Goal: Share content: Share content

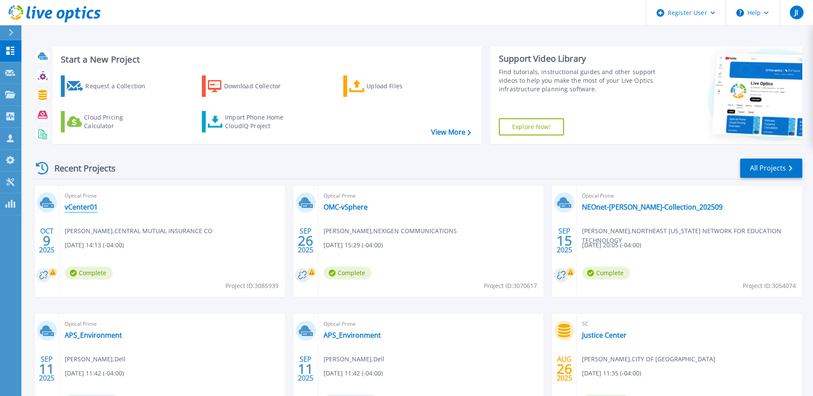
click at [80, 208] on link "vCenter01" at bounding box center [81, 207] width 33 height 9
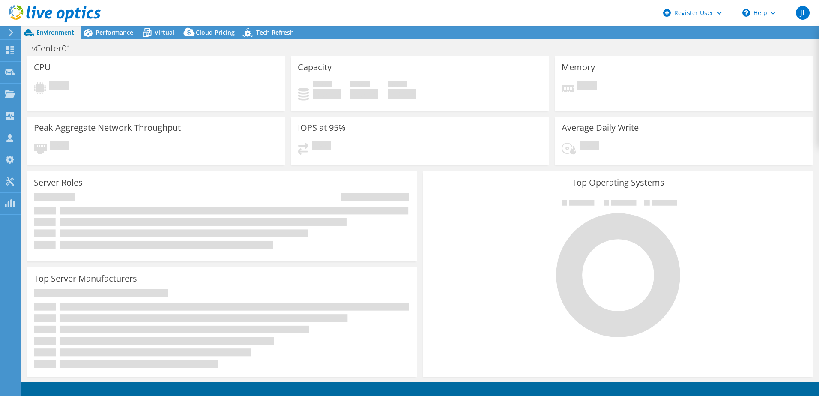
select select "USD"
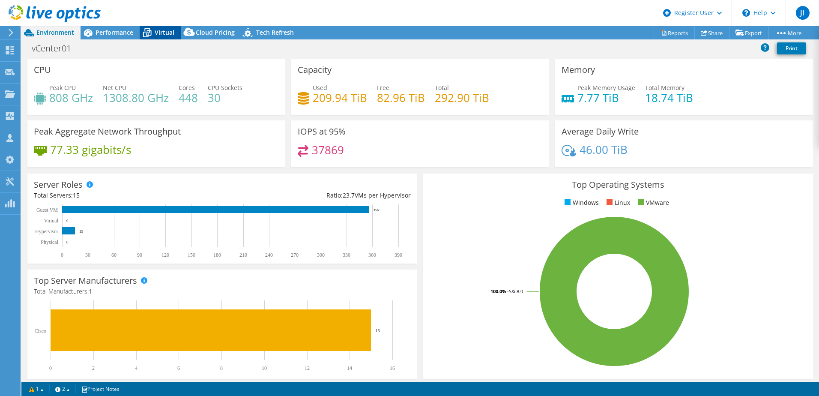
click at [154, 36] on icon at bounding box center [147, 32] width 15 height 15
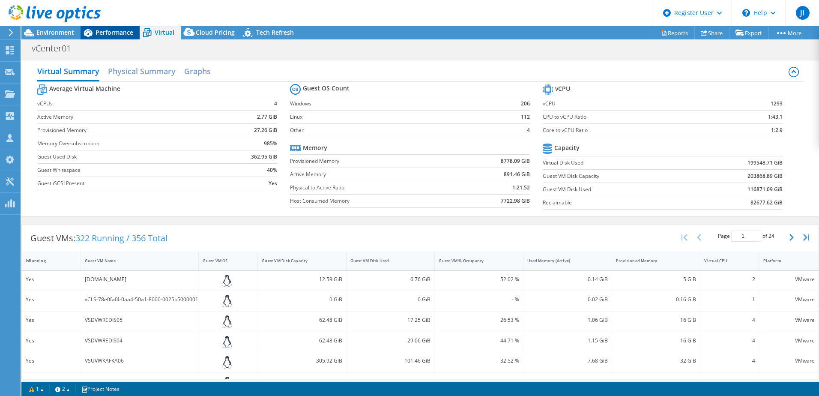
click at [107, 28] on span "Performance" at bounding box center [115, 32] width 38 height 8
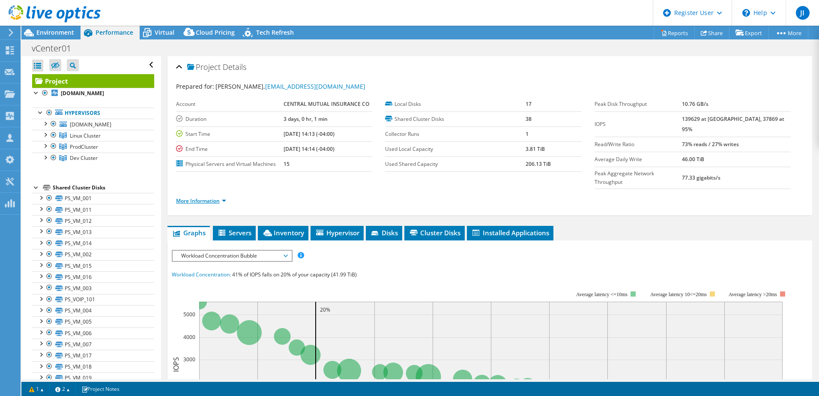
click at [222, 197] on link "More Information" at bounding box center [201, 200] width 50 height 7
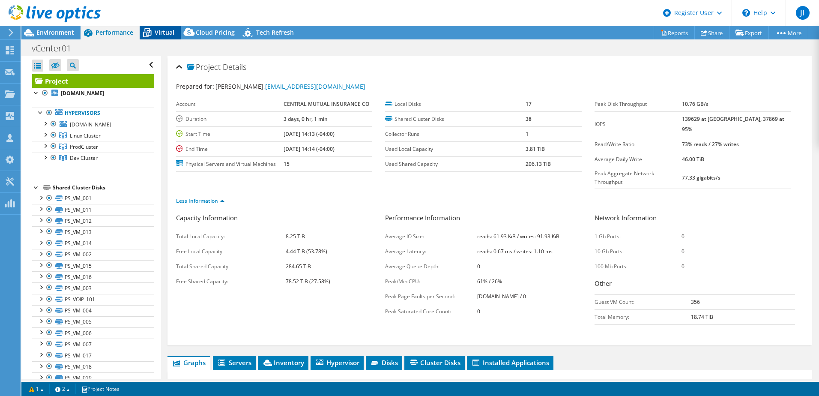
click at [172, 30] on span "Virtual" at bounding box center [165, 32] width 20 height 8
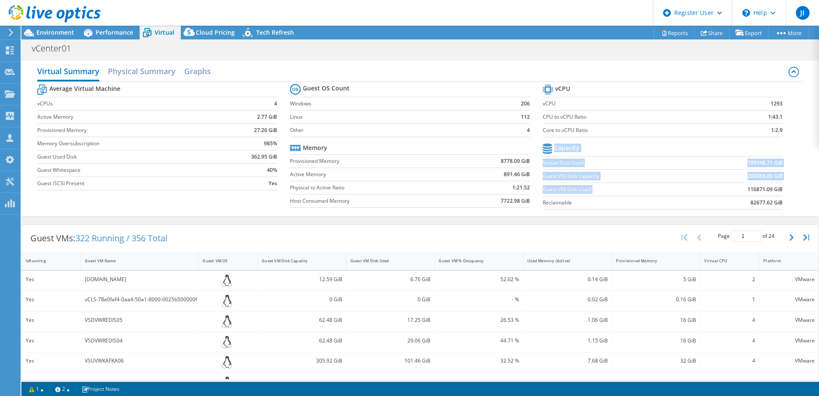
drag, startPoint x: 777, startPoint y: 189, endPoint x: 741, endPoint y: 192, distance: 35.7
click at [741, 192] on section "vCPU vCPU 1293 CPU to vCPU Ratio 1:43.1 Core to vCPU Ratio 1:2.9 Capacity Virtu…" at bounding box center [669, 148] width 253 height 132
click at [373, 260] on div "Guest VM Disk Used" at bounding box center [385, 261] width 70 height 6
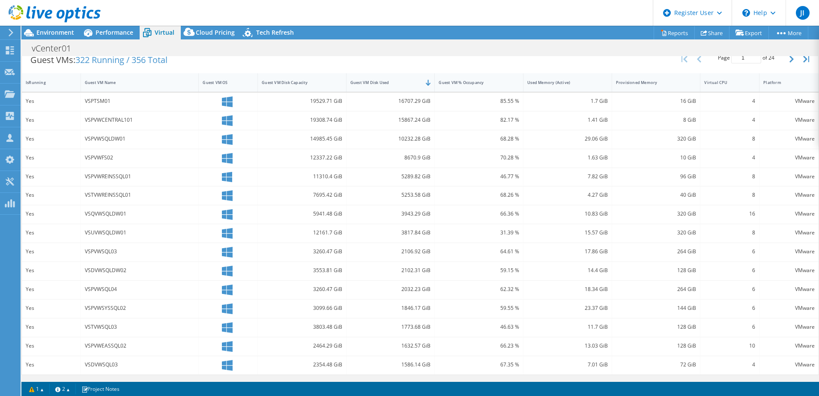
scroll to position [135, 0]
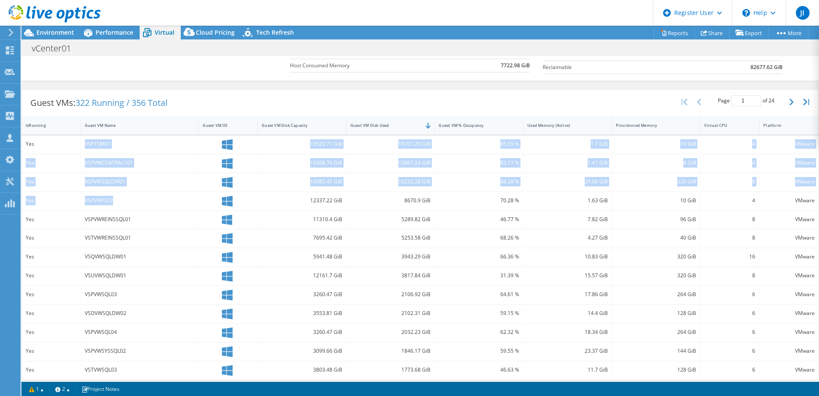
drag, startPoint x: 85, startPoint y: 145, endPoint x: 114, endPoint y: 194, distance: 57.5
click at [114, 194] on div "Yes VSPTSM01 19529.71 GiB 16707.29 GiB 85.55 % 1.7 GiB 16 GiB 4 VMware Yes VSPV…" at bounding box center [420, 276] width 797 height 282
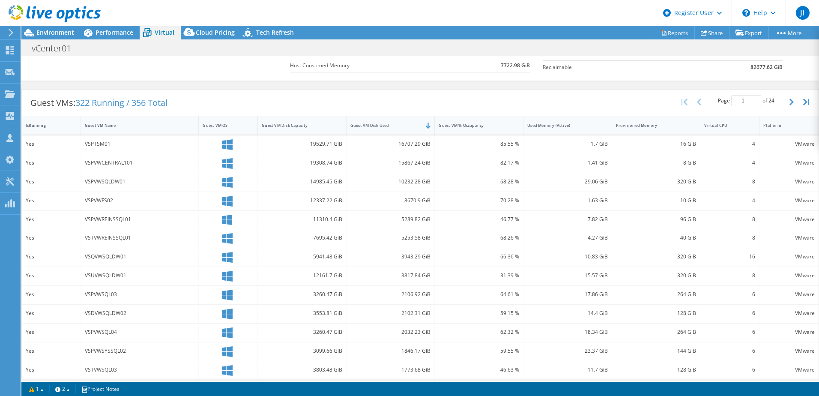
click at [353, 104] on div "Guest VMs: 322 Running / 356 Total Page 1 of 24 5 rows 10 rows 20 rows 25 rows …" at bounding box center [420, 103] width 797 height 27
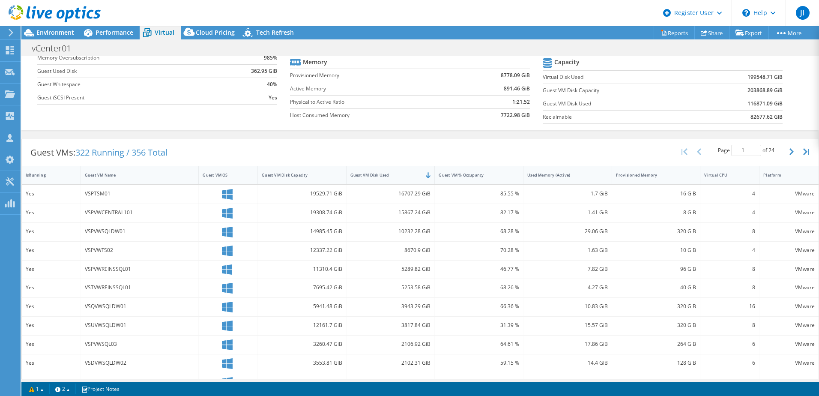
scroll to position [0, 0]
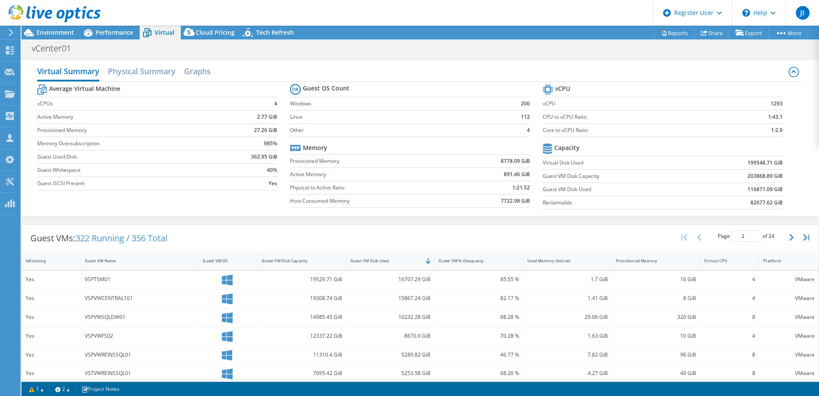
click at [760, 188] on b "116871.09 GiB" at bounding box center [765, 189] width 35 height 9
drag, startPoint x: 760, startPoint y: 188, endPoint x: 752, endPoint y: 191, distance: 8.7
drag, startPoint x: 752, startPoint y: 191, endPoint x: 559, endPoint y: 239, distance: 199.0
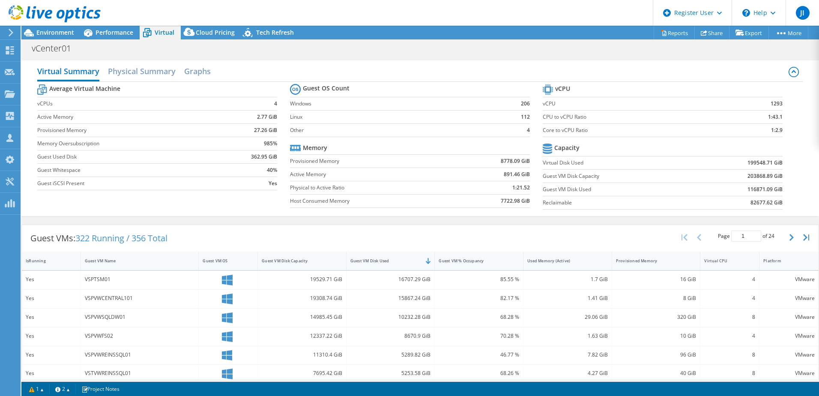
click at [558, 239] on div "Guest VMs: 322 Running / 356 Total Page 1 of 24 5 rows 10 rows 20 rows 25 rows …" at bounding box center [420, 238] width 797 height 27
click at [768, 188] on b "116871.09 GiB" at bounding box center [765, 189] width 35 height 9
click at [768, 187] on b "116871.09 GiB" at bounding box center [765, 189] width 35 height 9
click at [61, 30] on span "Environment" at bounding box center [55, 32] width 38 height 8
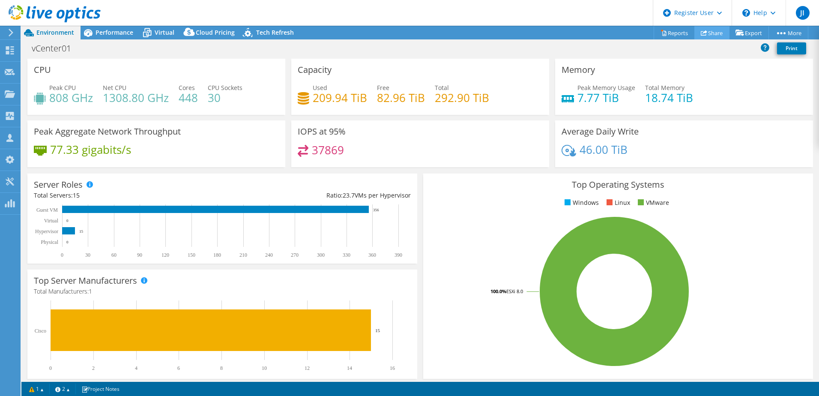
click at [709, 36] on link "Share" at bounding box center [712, 32] width 35 height 13
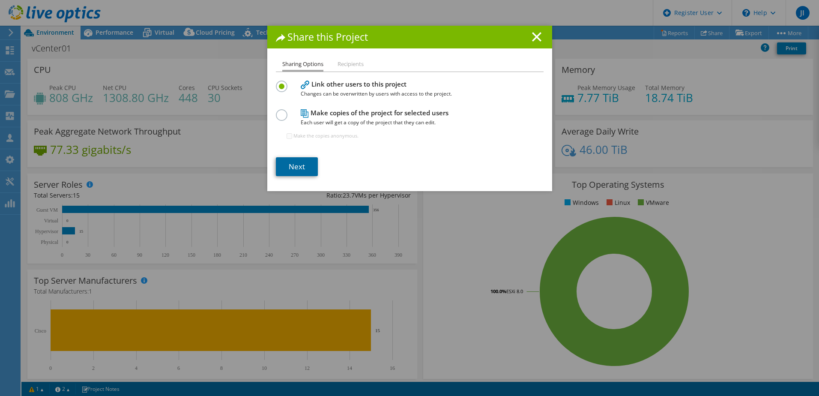
click at [308, 166] on link "Next" at bounding box center [297, 166] width 42 height 19
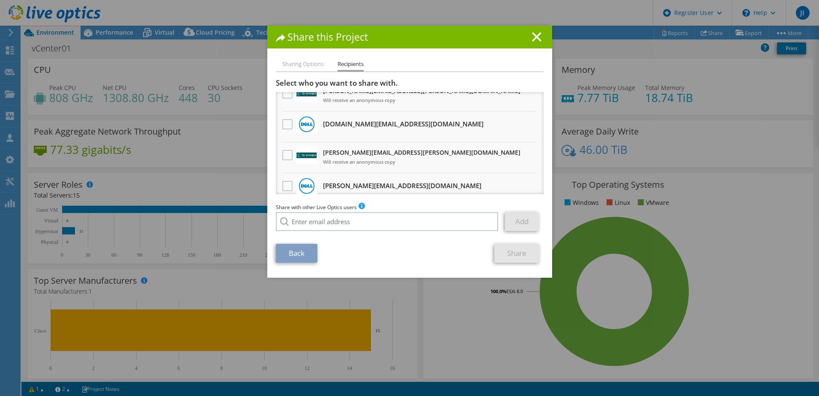
scroll to position [43, 0]
click at [284, 124] on label at bounding box center [288, 124] width 12 height 10
click at [0, 0] on input "checkbox" at bounding box center [0, 0] width 0 height 0
click at [522, 254] on link "Share" at bounding box center [516, 253] width 45 height 19
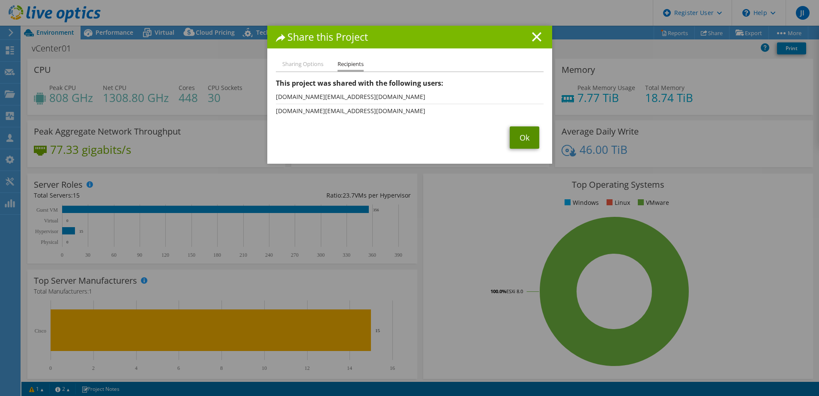
click at [516, 140] on link "Ok" at bounding box center [525, 137] width 30 height 22
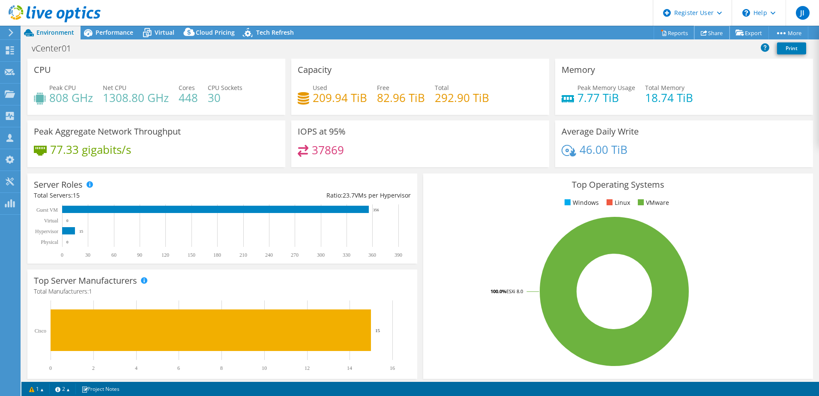
click at [707, 32] on link "Share" at bounding box center [712, 32] width 35 height 13
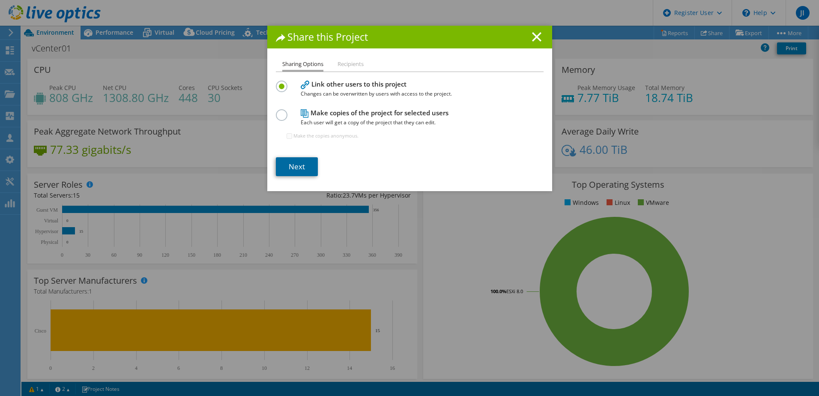
click at [289, 164] on link "Next" at bounding box center [297, 166] width 42 height 19
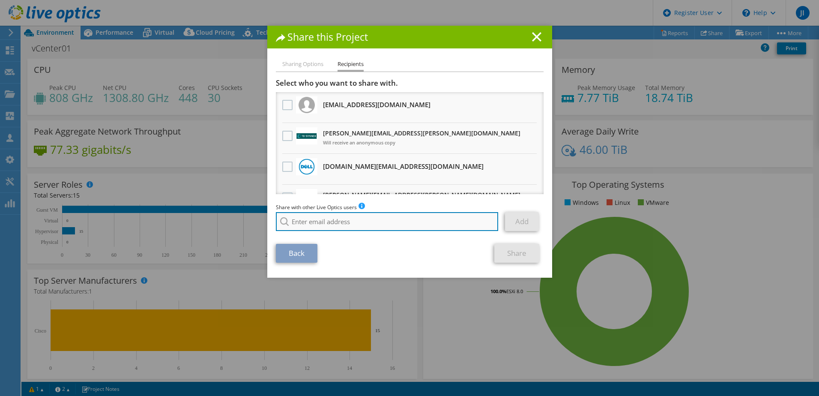
click at [359, 226] on input "search" at bounding box center [387, 221] width 223 height 19
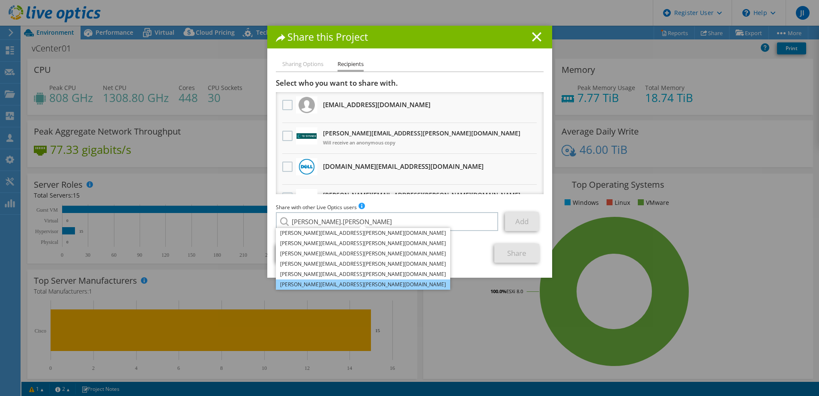
click at [350, 281] on li "[PERSON_NAME][EMAIL_ADDRESS][PERSON_NAME][DOMAIN_NAME]" at bounding box center [363, 284] width 174 height 10
type input "[PERSON_NAME][EMAIL_ADDRESS][PERSON_NAME][DOMAIN_NAME]"
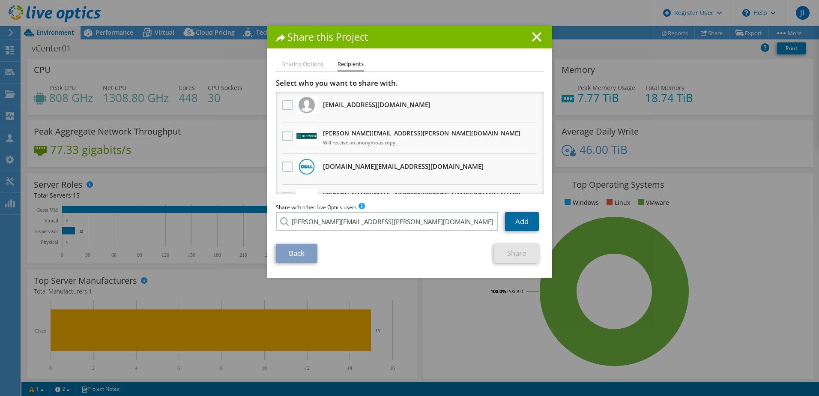
drag, startPoint x: 527, startPoint y: 217, endPoint x: 528, endPoint y: 221, distance: 4.6
click at [527, 217] on link "Add" at bounding box center [522, 221] width 34 height 19
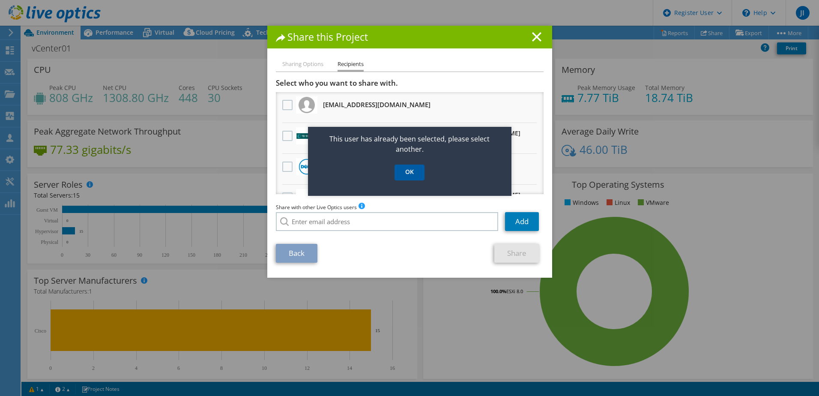
click at [417, 180] on link "OK" at bounding box center [410, 173] width 30 height 16
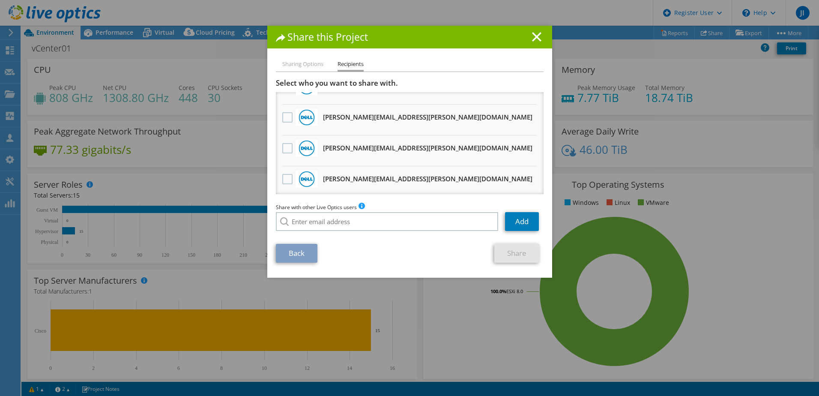
scroll to position [700, 0]
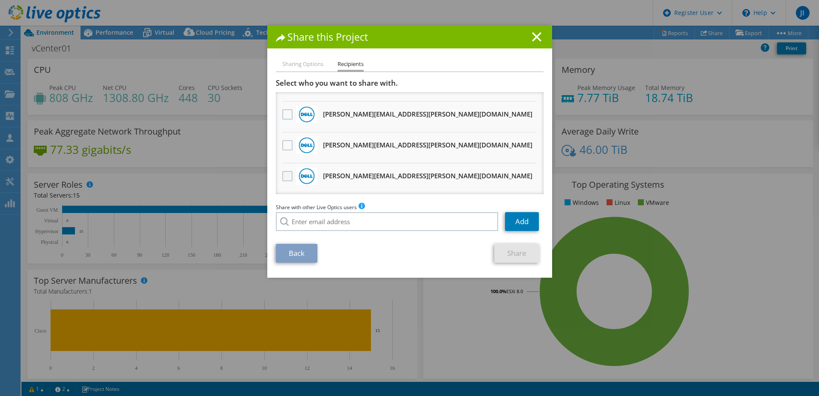
click at [282, 174] on label at bounding box center [288, 176] width 12 height 10
click at [0, 0] on input "checkbox" at bounding box center [0, 0] width 0 height 0
click at [515, 253] on link "Share" at bounding box center [516, 253] width 45 height 19
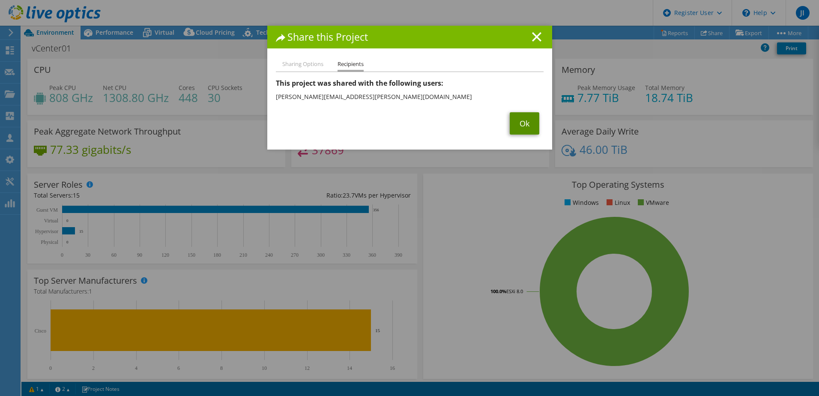
click at [525, 126] on link "Ok" at bounding box center [525, 123] width 30 height 22
